Goal: Task Accomplishment & Management: Use online tool/utility

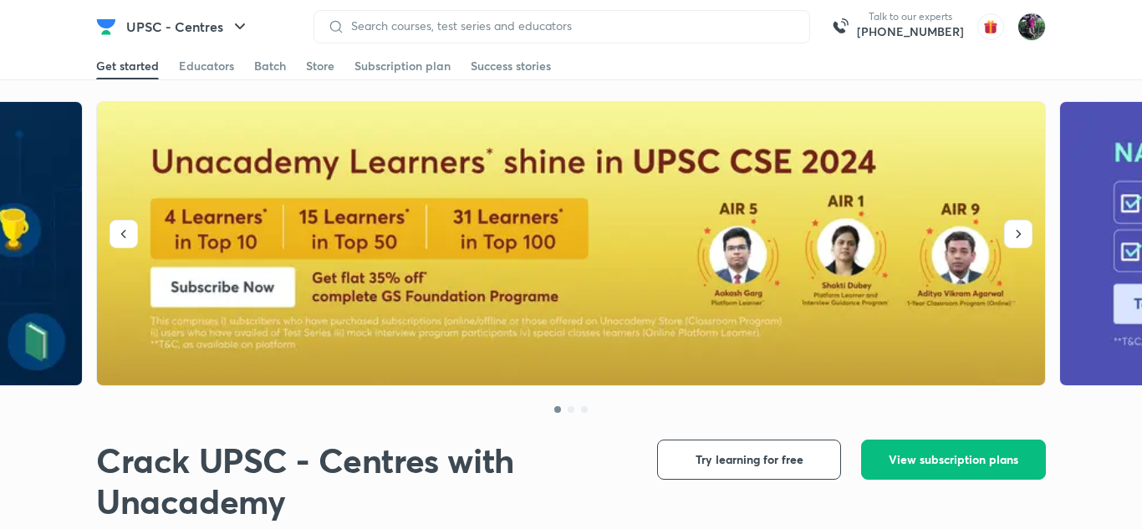
click at [1025, 26] on img at bounding box center [1031, 27] width 28 height 28
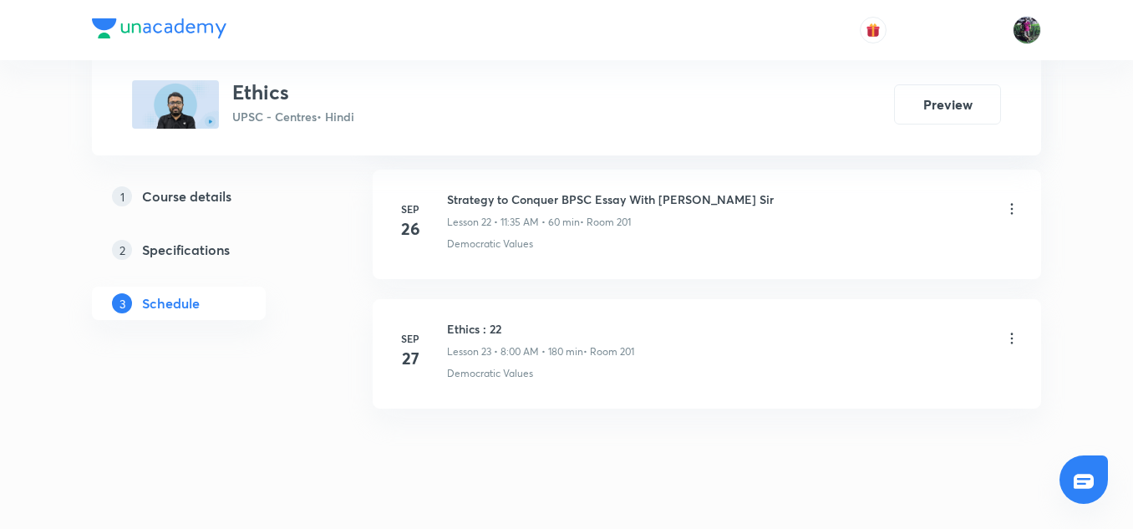
scroll to position [3790, 0]
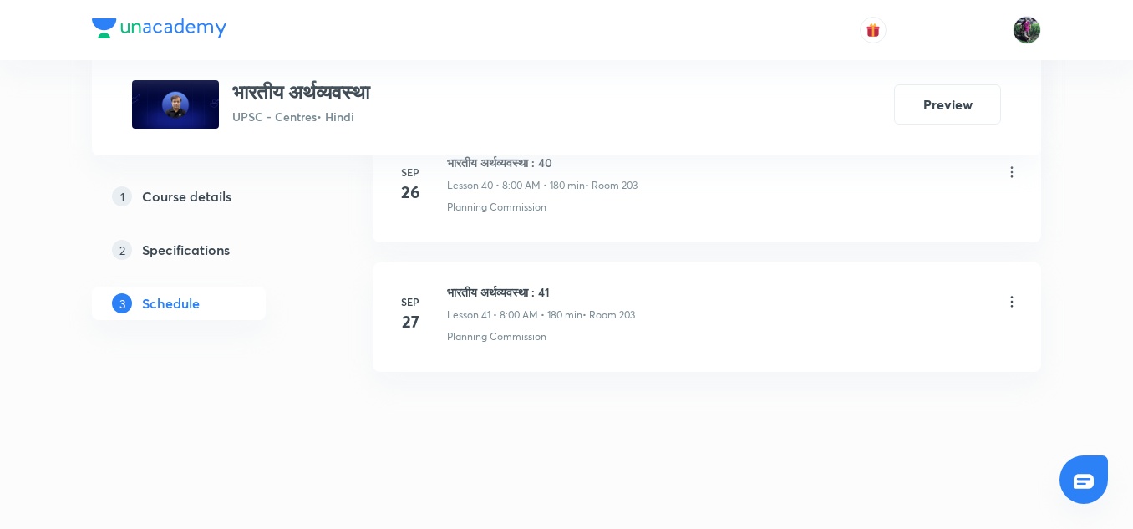
scroll to position [6121, 0]
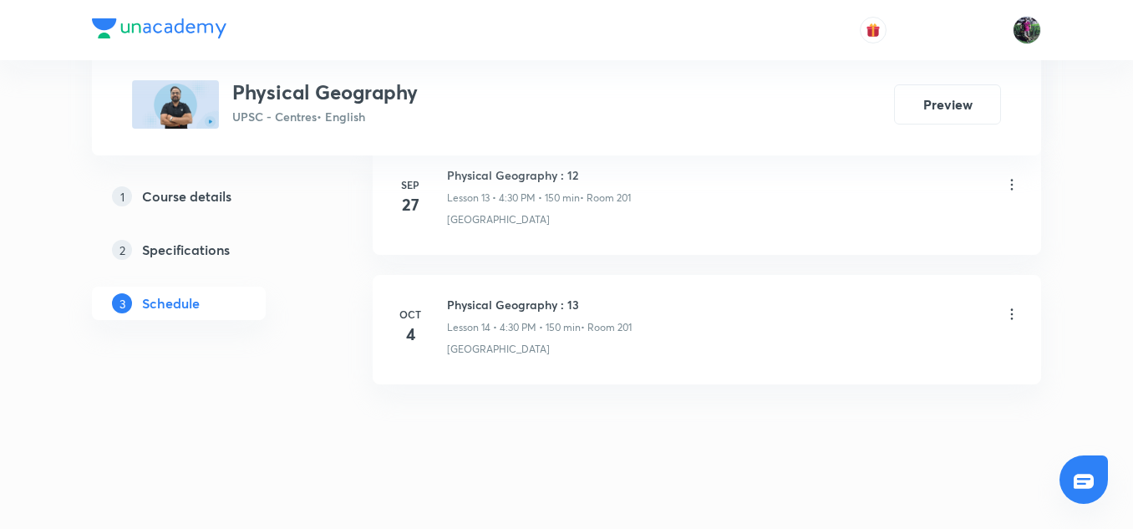
scroll to position [2610, 0]
